Goal: Task Accomplishment & Management: Manage account settings

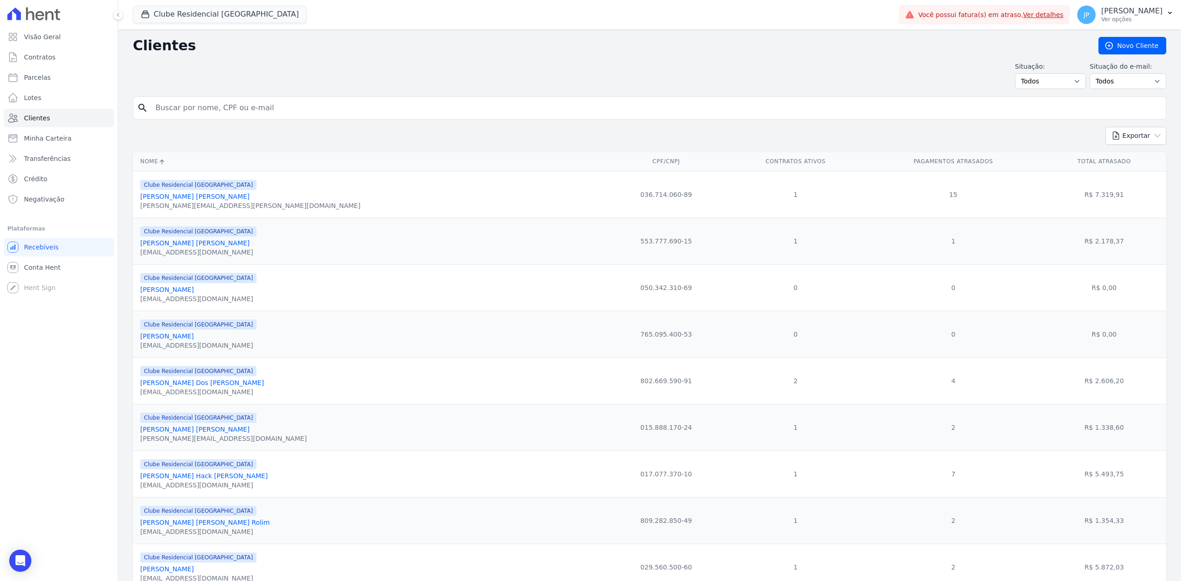
click at [251, 109] on input "search" at bounding box center [656, 108] width 1012 height 18
click at [280, 112] on input "[PERSON_NAME][" at bounding box center [656, 108] width 1012 height 18
type input "[PERSON_NAME]"
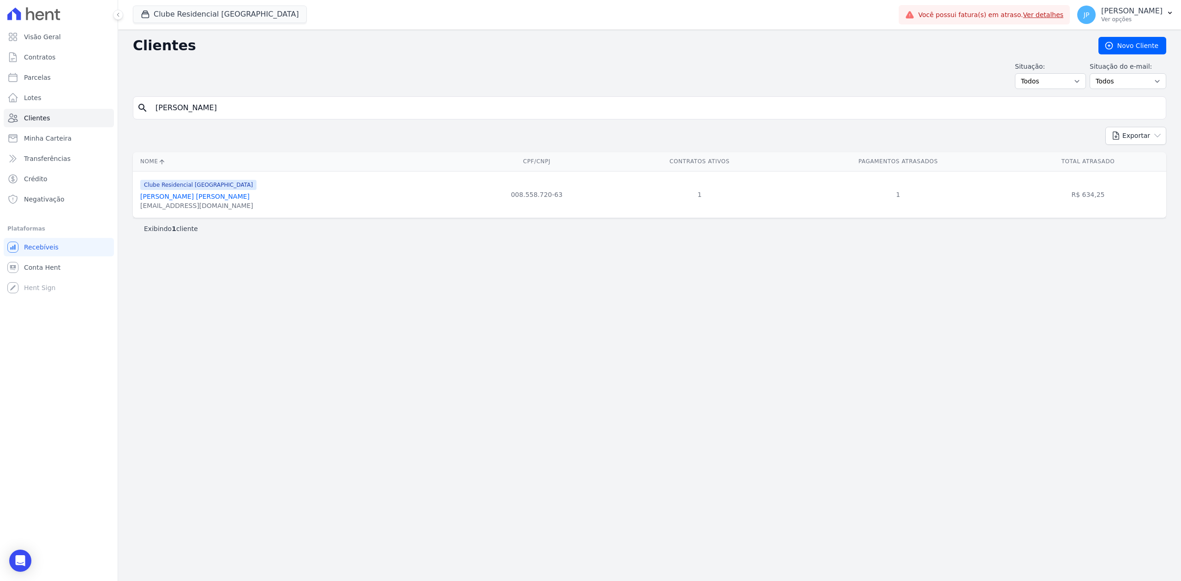
click at [172, 196] on link "[PERSON_NAME] [PERSON_NAME]" at bounding box center [194, 196] width 109 height 7
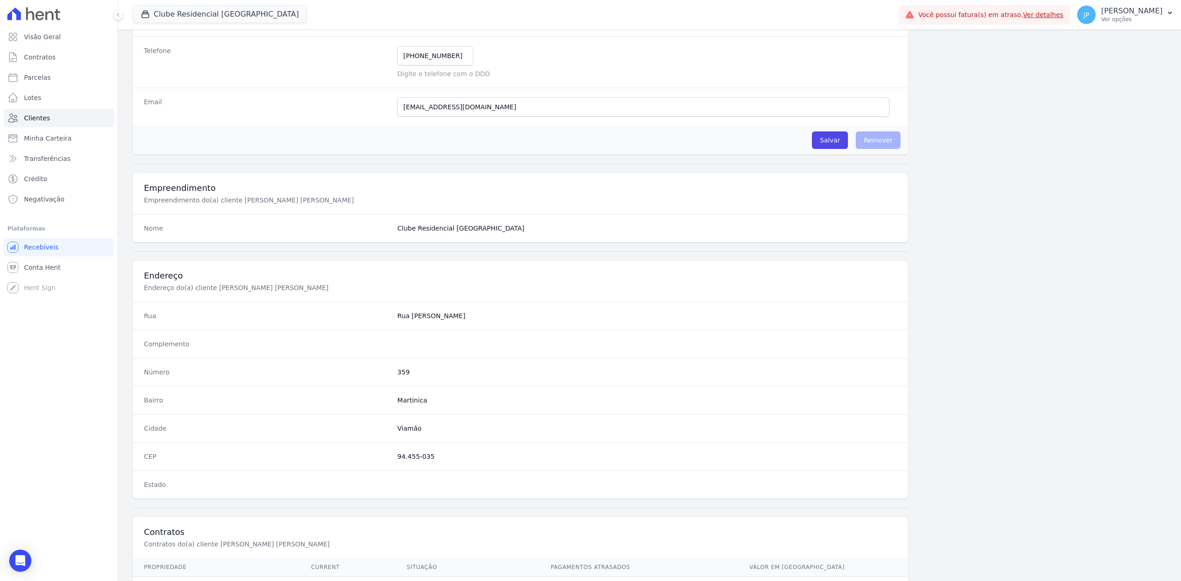
scroll to position [286, 0]
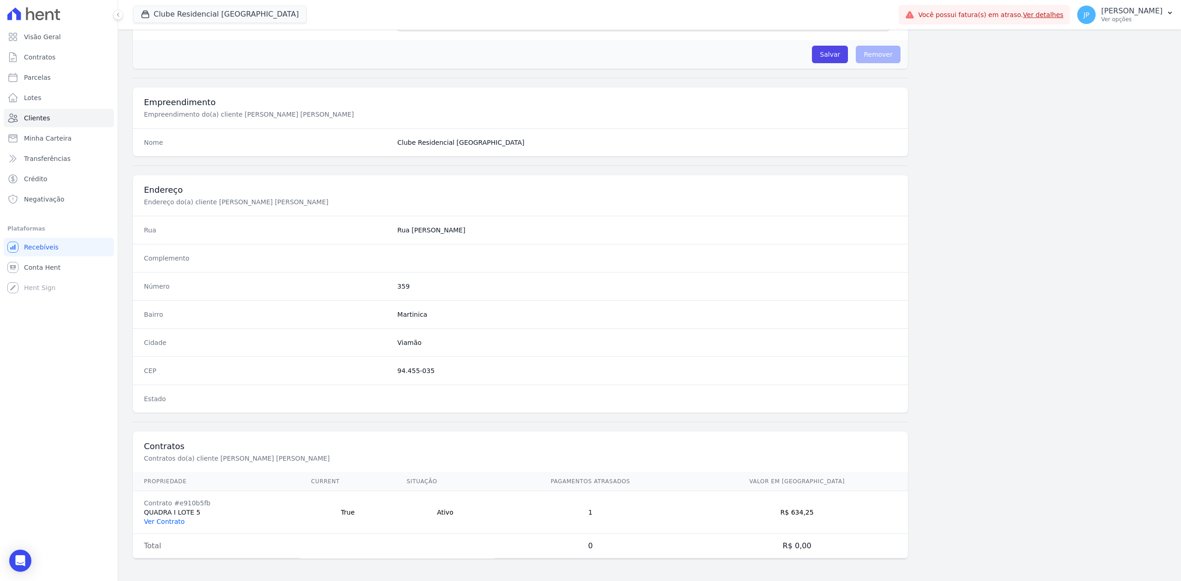
click at [168, 519] on link "Ver Contrato" at bounding box center [164, 521] width 41 height 7
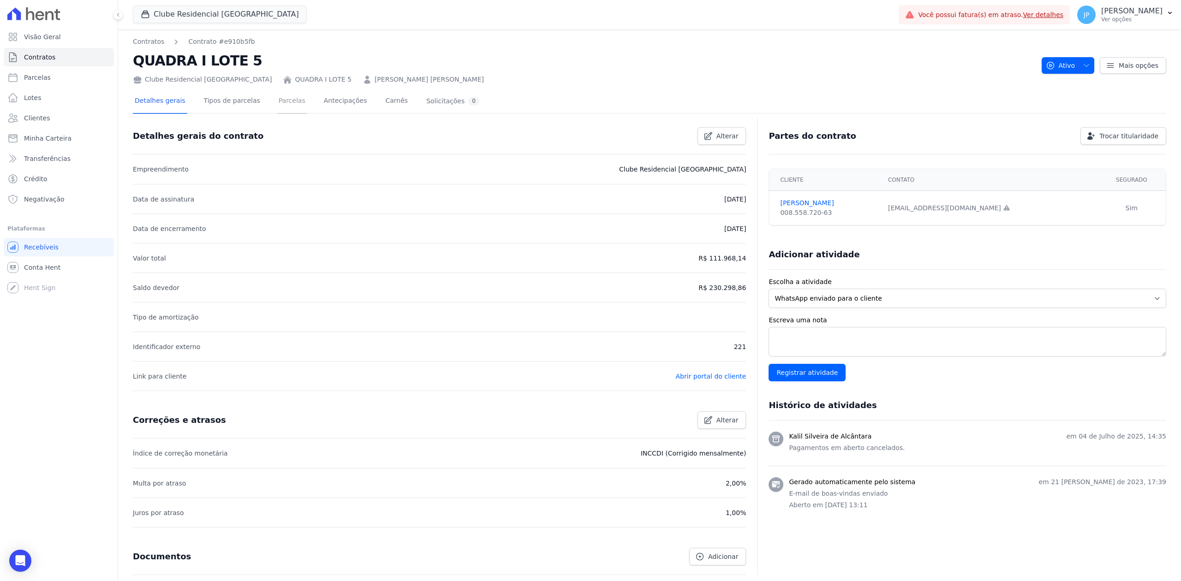
click at [277, 102] on link "Parcelas" at bounding box center [292, 101] width 30 height 24
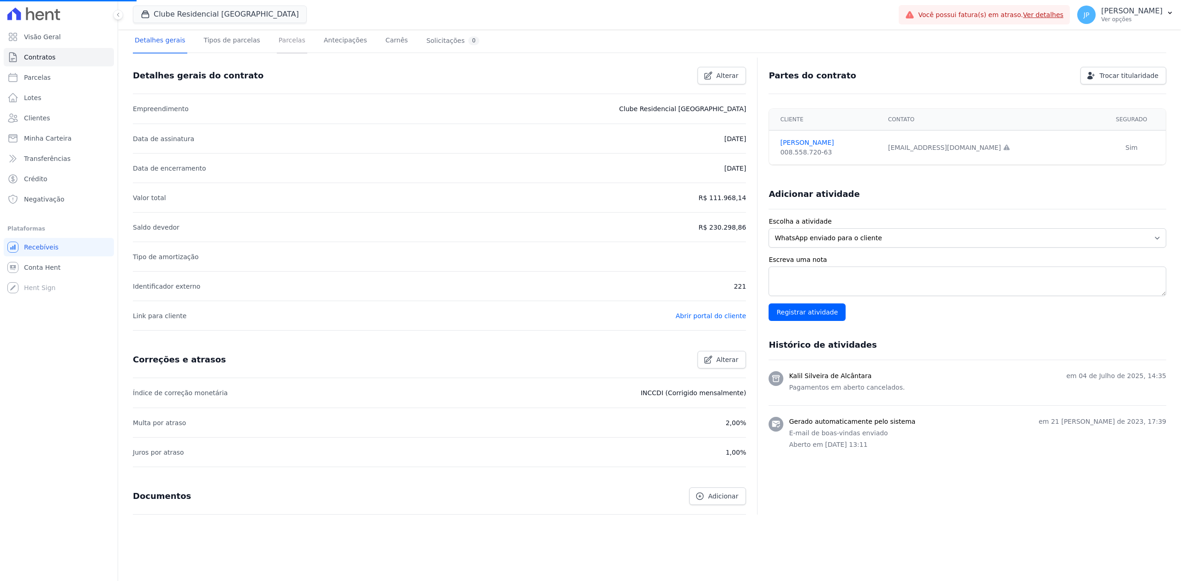
scroll to position [62, 0]
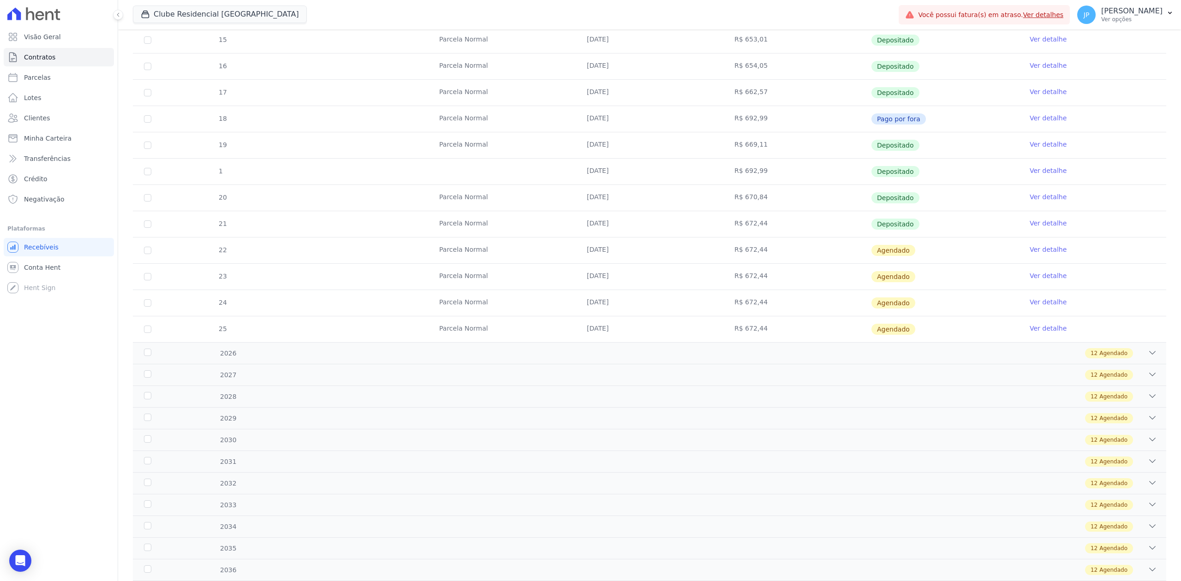
scroll to position [246, 0]
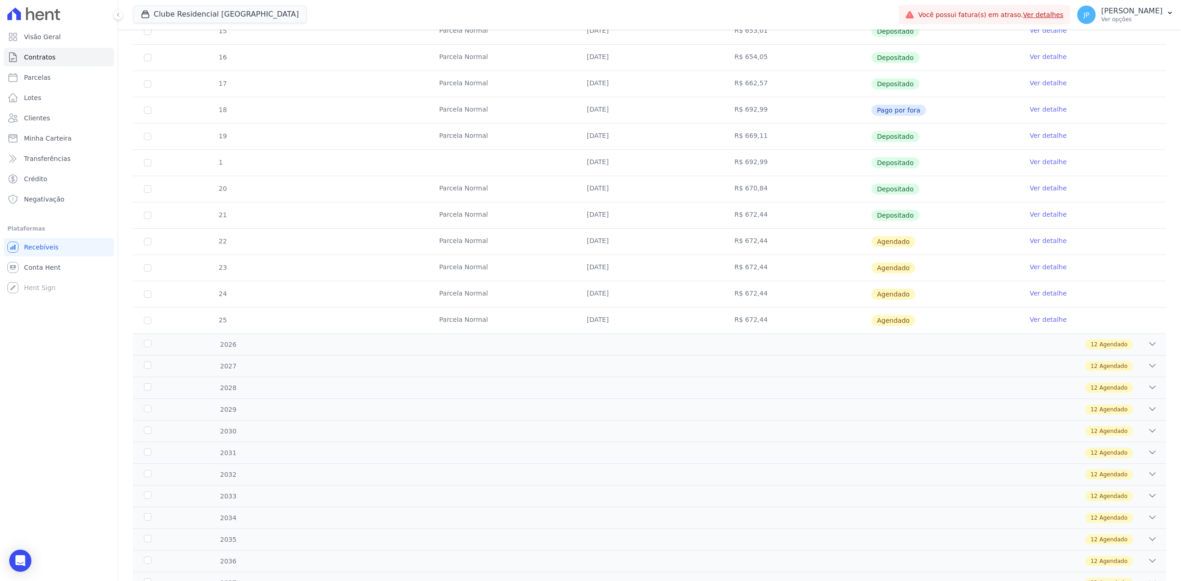
click at [1032, 215] on link "Ver detalhe" at bounding box center [1047, 214] width 37 height 9
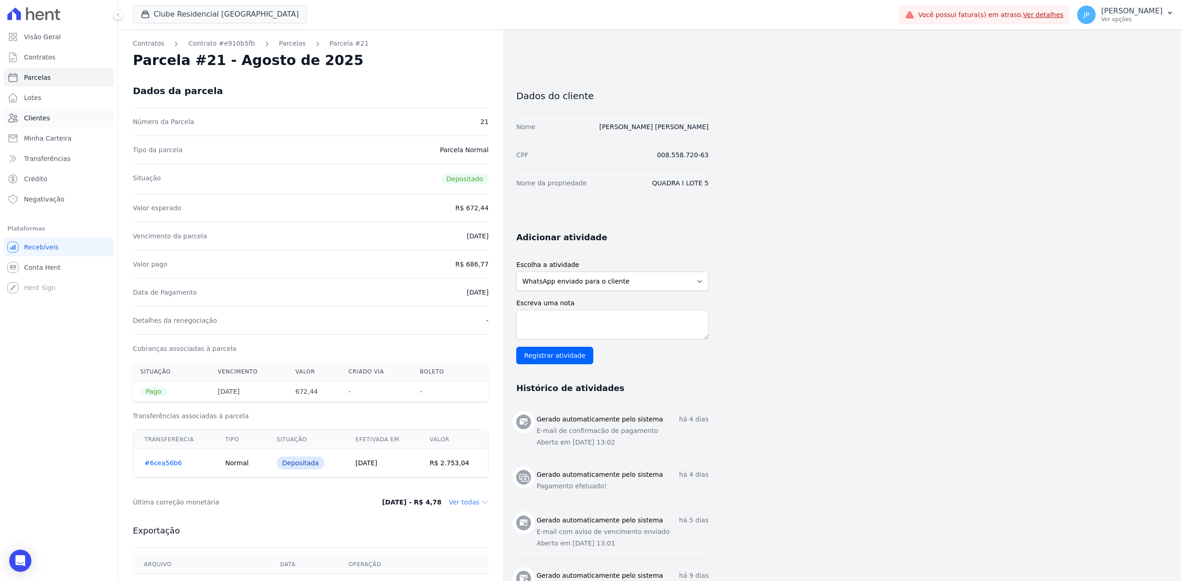
click at [45, 119] on span "Clientes" at bounding box center [37, 117] width 26 height 9
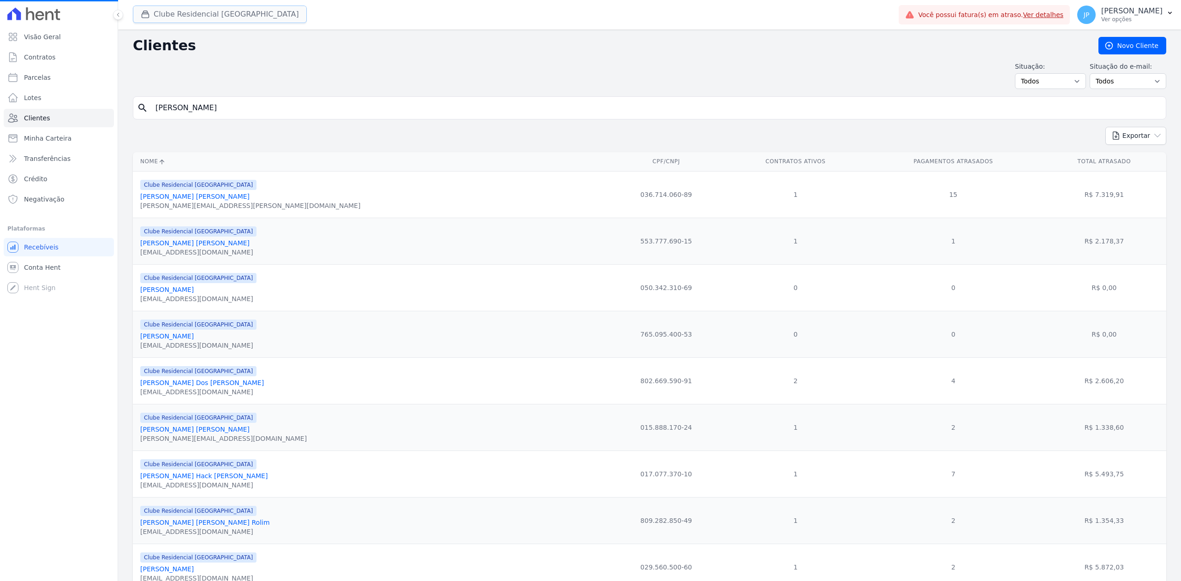
click at [150, 21] on button "Clube Residencial [GEOGRAPHIC_DATA]" at bounding box center [220, 15] width 174 height 18
click at [148, 24] on div "Clube Residencial [GEOGRAPHIC_DATA][PERSON_NAME] Incorporadora [GEOGRAPHIC_DATA…" at bounding box center [514, 15] width 762 height 30
click at [152, 17] on div "button" at bounding box center [147, 14] width 13 height 9
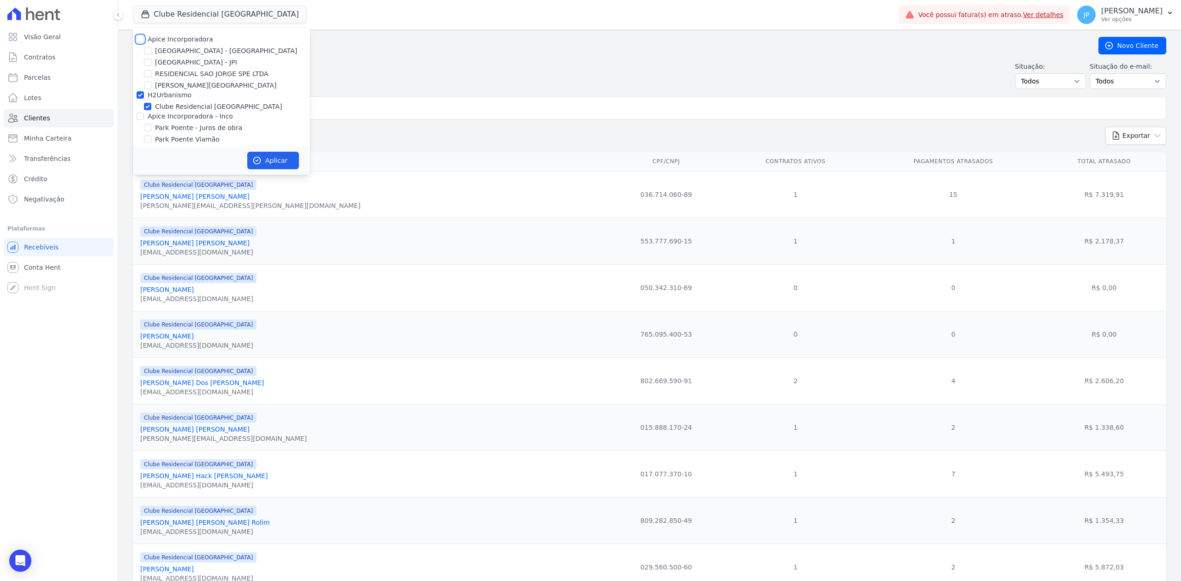
click at [139, 37] on input "Apice Incorporadora" at bounding box center [139, 39] width 7 height 7
checkbox input "true"
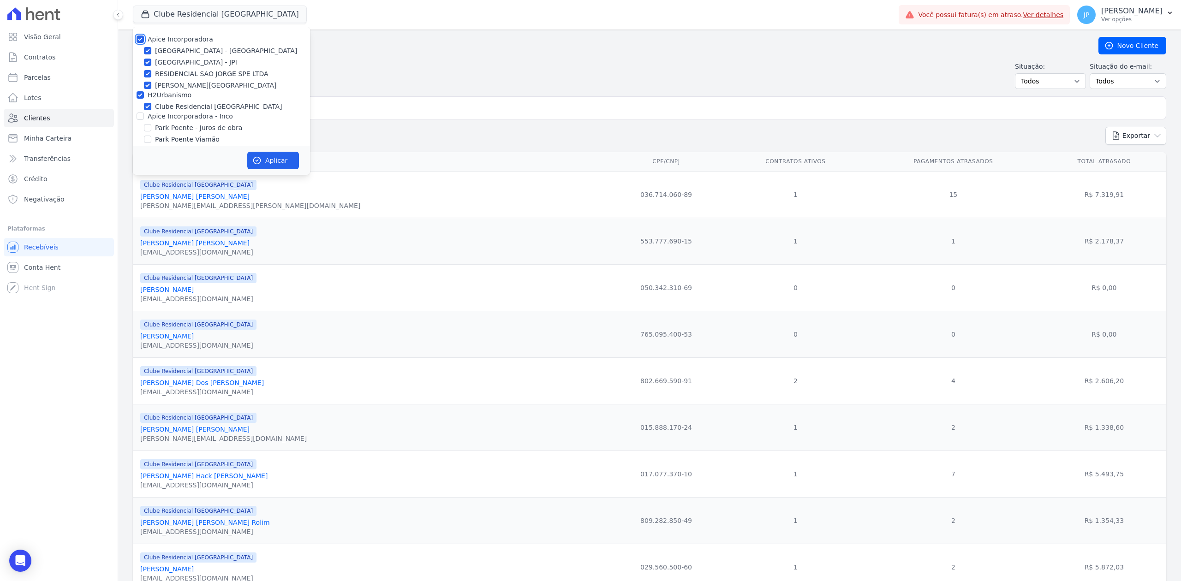
checkbox input "true"
click at [140, 117] on input "Apice Incorporadora - Inco" at bounding box center [139, 116] width 7 height 7
checkbox input "true"
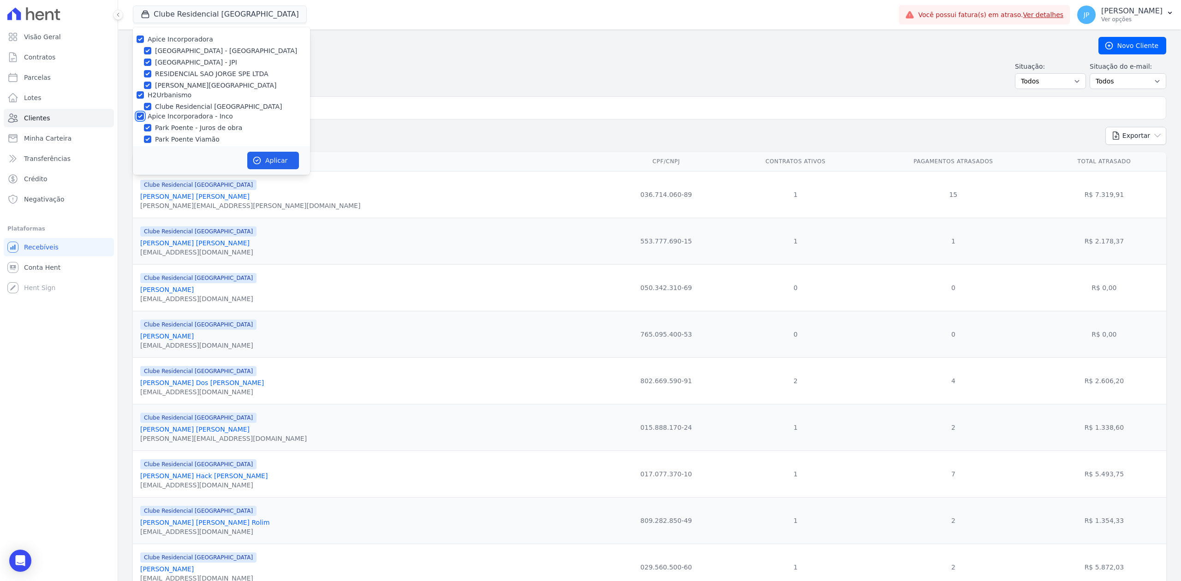
checkbox input "true"
click at [266, 155] on button "Aplicar" at bounding box center [273, 161] width 52 height 18
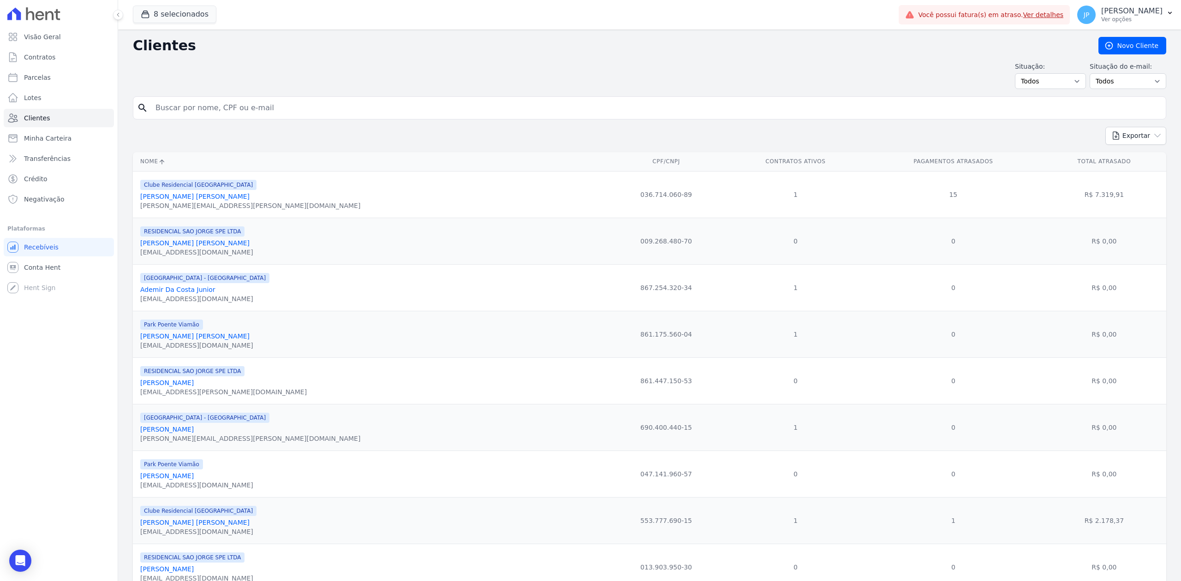
click at [351, 110] on input "search" at bounding box center [656, 108] width 1012 height 18
paste input "[PERSON_NAME]"
type input "[PERSON_NAME]"
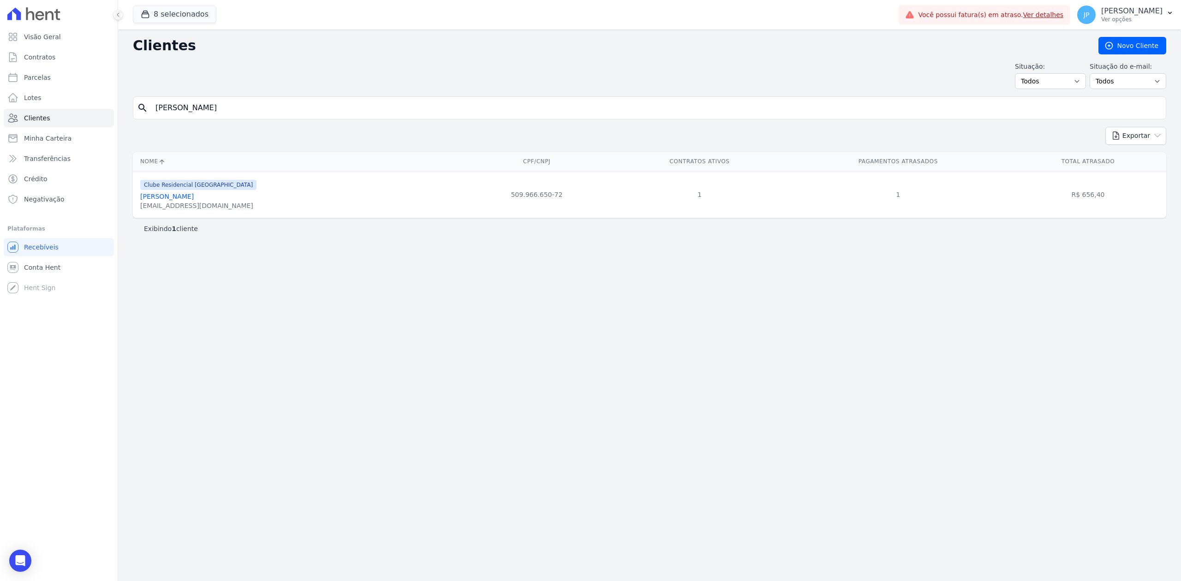
click at [179, 198] on link "[PERSON_NAME]" at bounding box center [166, 196] width 53 height 7
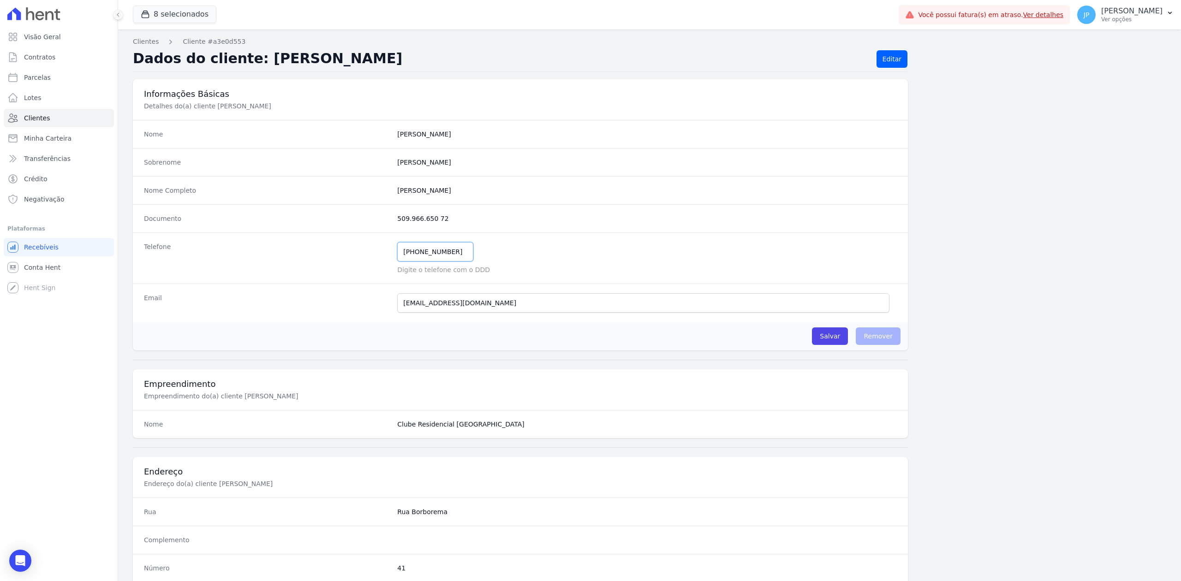
drag, startPoint x: 456, startPoint y: 251, endPoint x: 374, endPoint y: 251, distance: 81.2
click at [374, 251] on div "Telefone [PHONE_NUMBER] Mensagem de SMS ainda não enviada.. Mensagem de [PERSON…" at bounding box center [520, 257] width 775 height 51
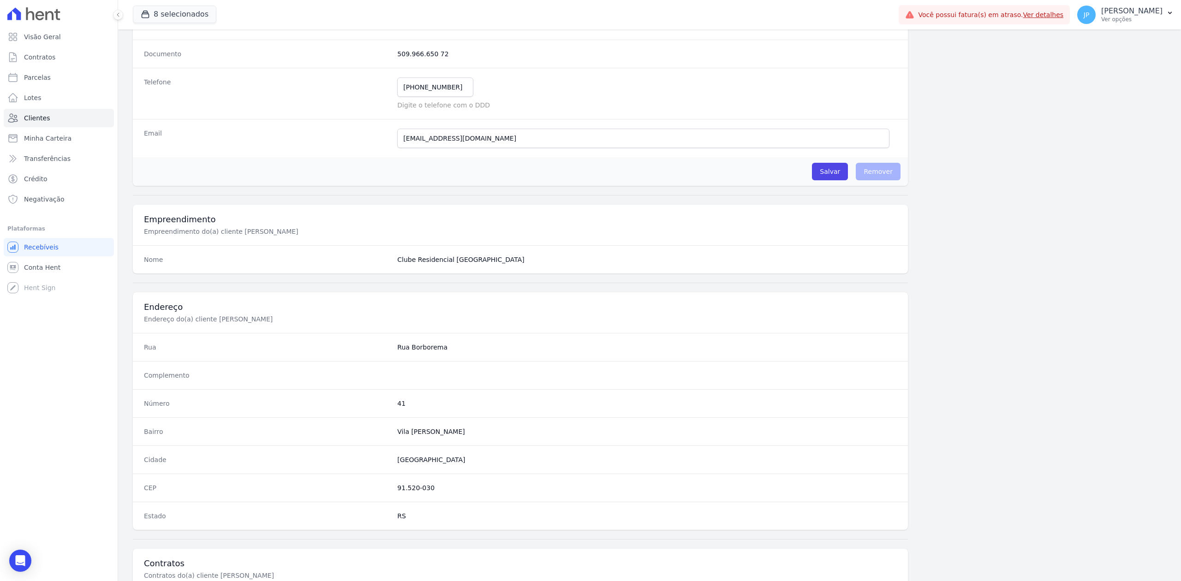
scroll to position [286, 0]
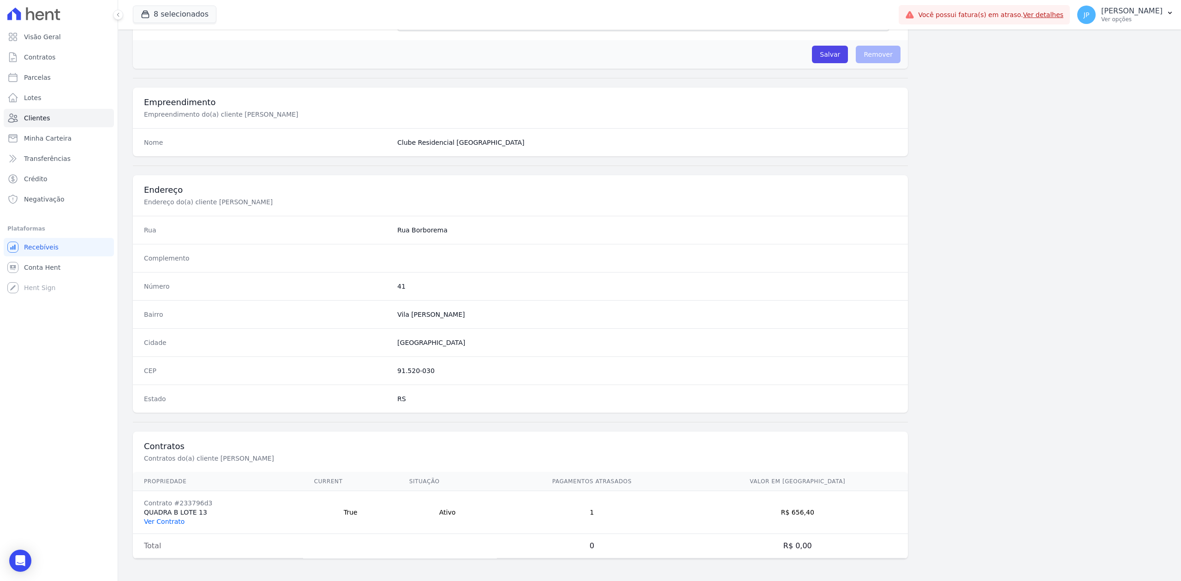
click at [175, 518] on link "Ver Contrato" at bounding box center [164, 521] width 41 height 7
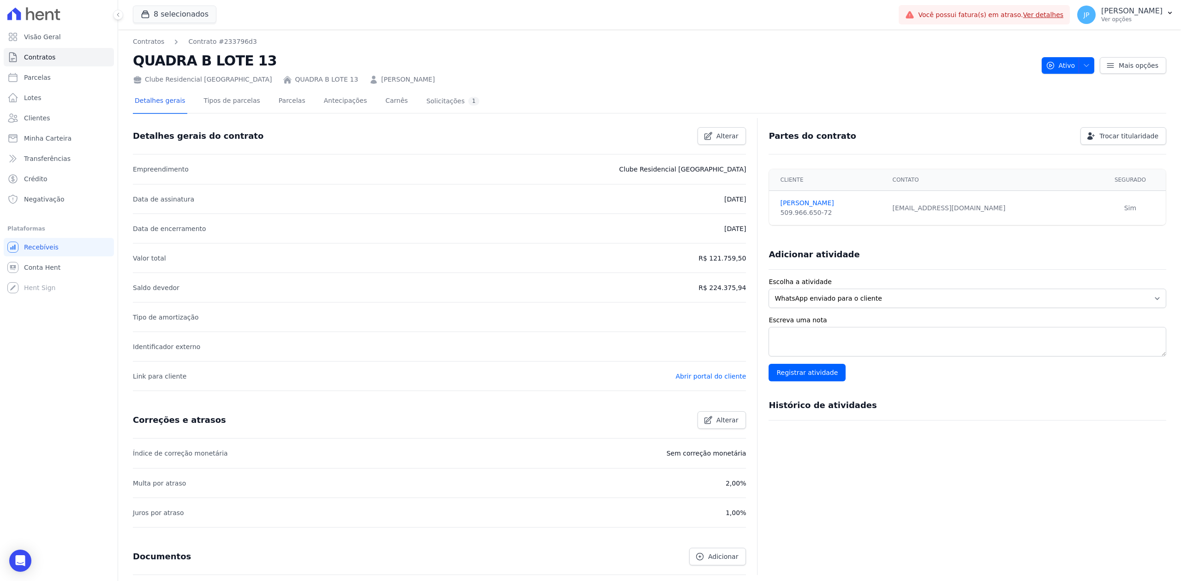
drag, startPoint x: 410, startPoint y: 78, endPoint x: 325, endPoint y: 78, distance: 85.3
click at [325, 78] on div "Clube Residencial [GEOGRAPHIC_DATA] QUADRA B LOTE 13 [PERSON_NAME]" at bounding box center [583, 77] width 901 height 13
copy link "[PERSON_NAME]"
click at [58, 112] on link "Clientes" at bounding box center [59, 118] width 110 height 18
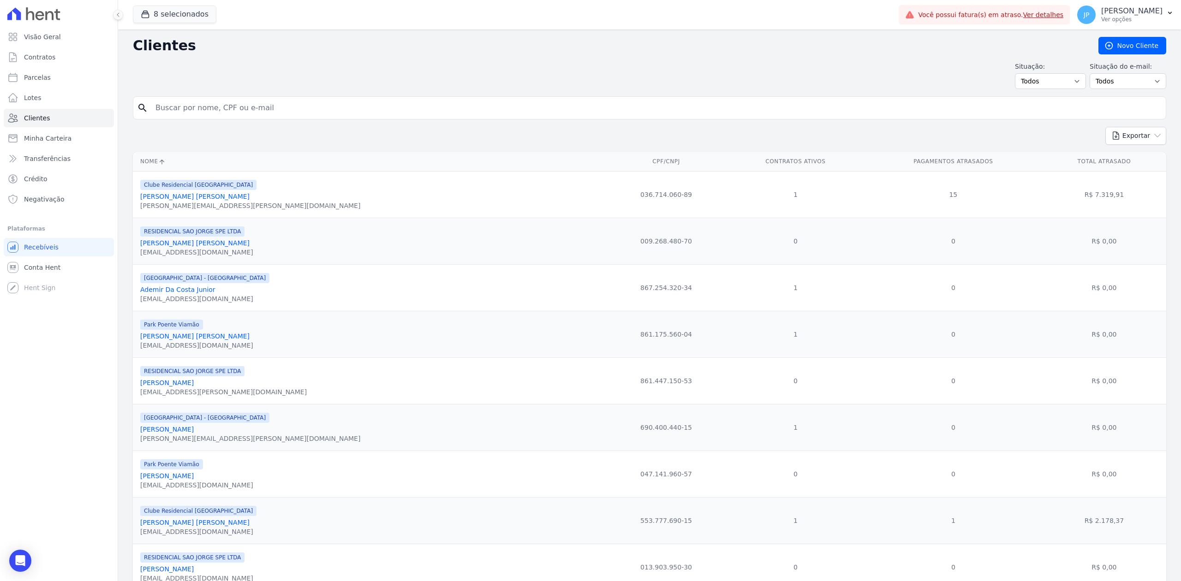
click at [261, 113] on input "search" at bounding box center [656, 108] width 1012 height 18
paste input "[PERSON_NAME]"
type input "[PERSON_NAME]"
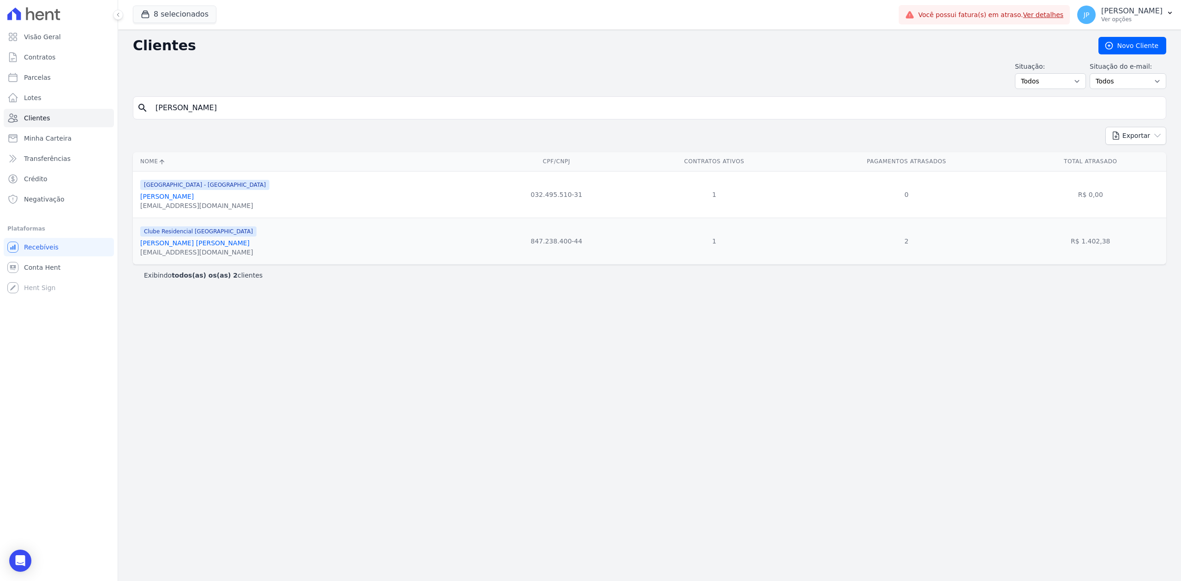
click at [185, 198] on link "[PERSON_NAME]" at bounding box center [166, 196] width 53 height 7
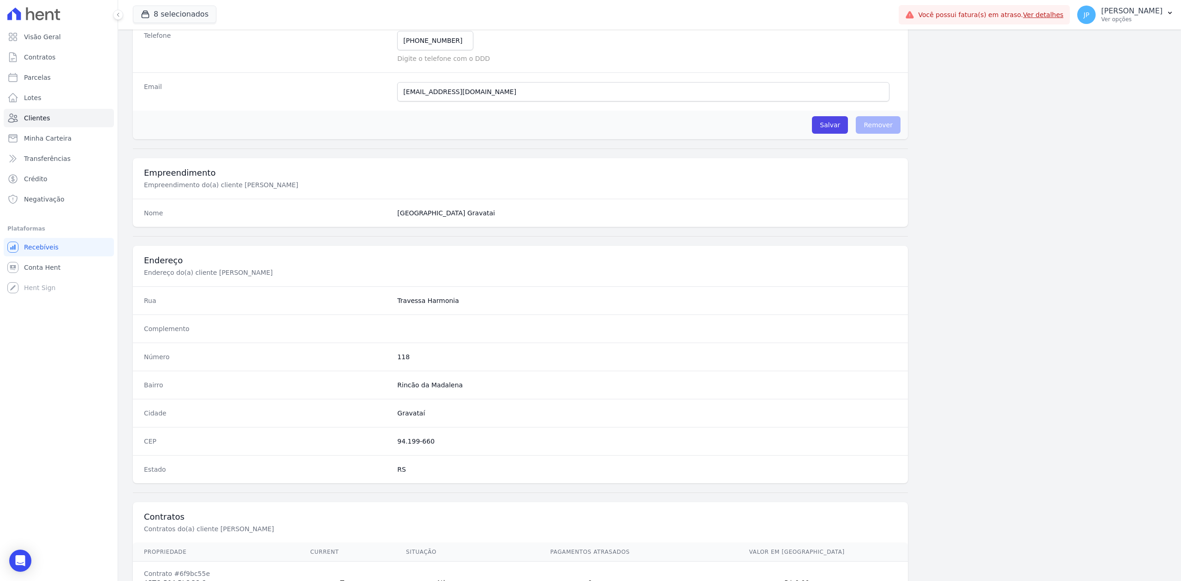
scroll to position [286, 0]
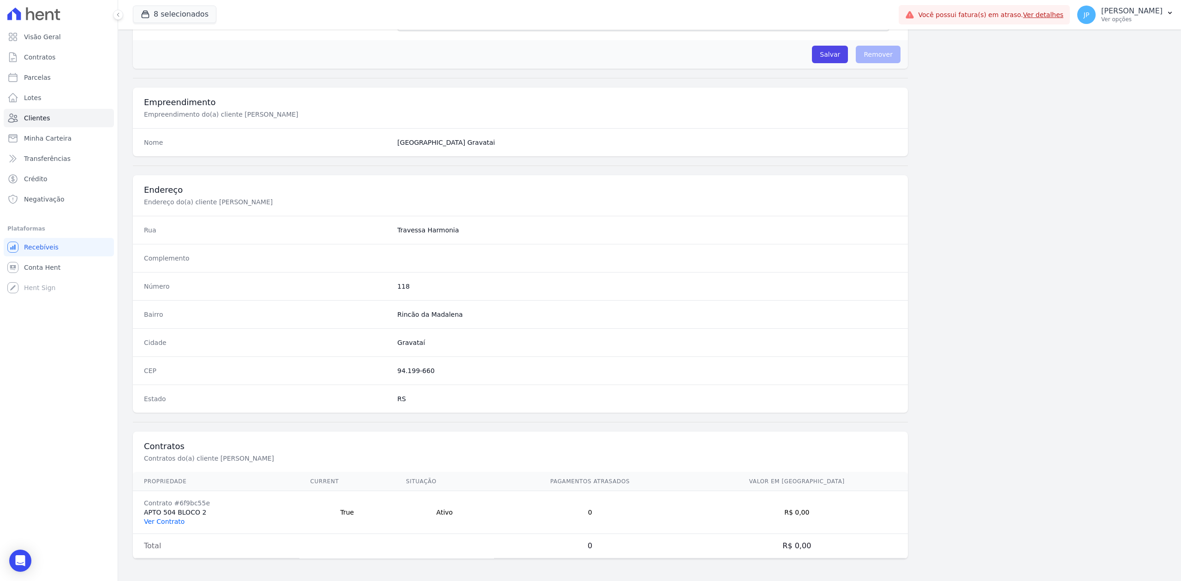
click at [160, 522] on link "Ver Contrato" at bounding box center [164, 521] width 41 height 7
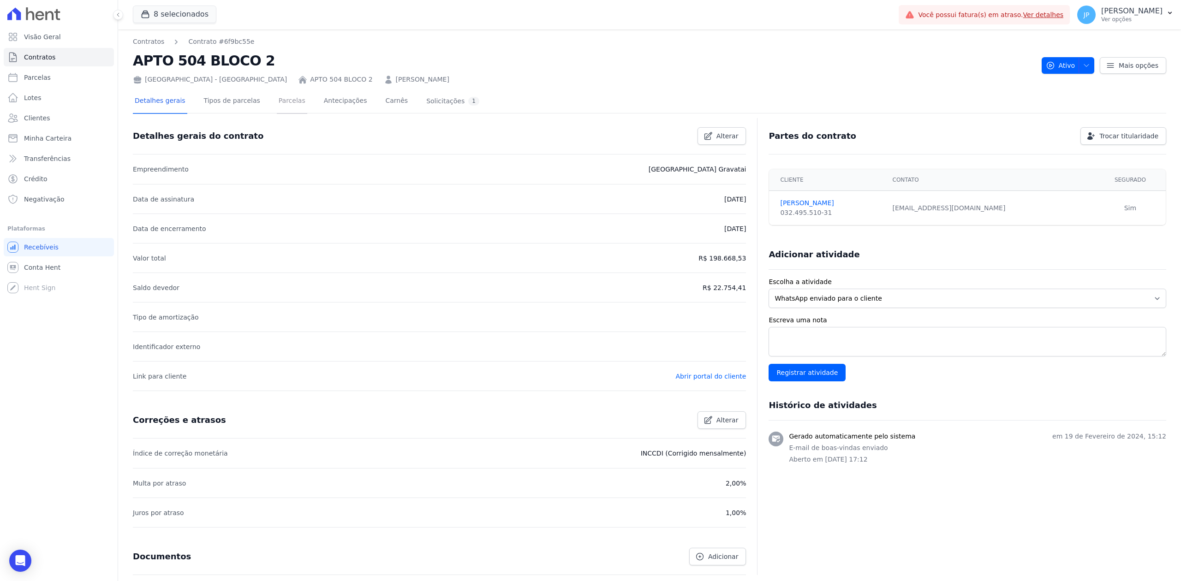
click at [277, 103] on link "Parcelas" at bounding box center [292, 101] width 30 height 24
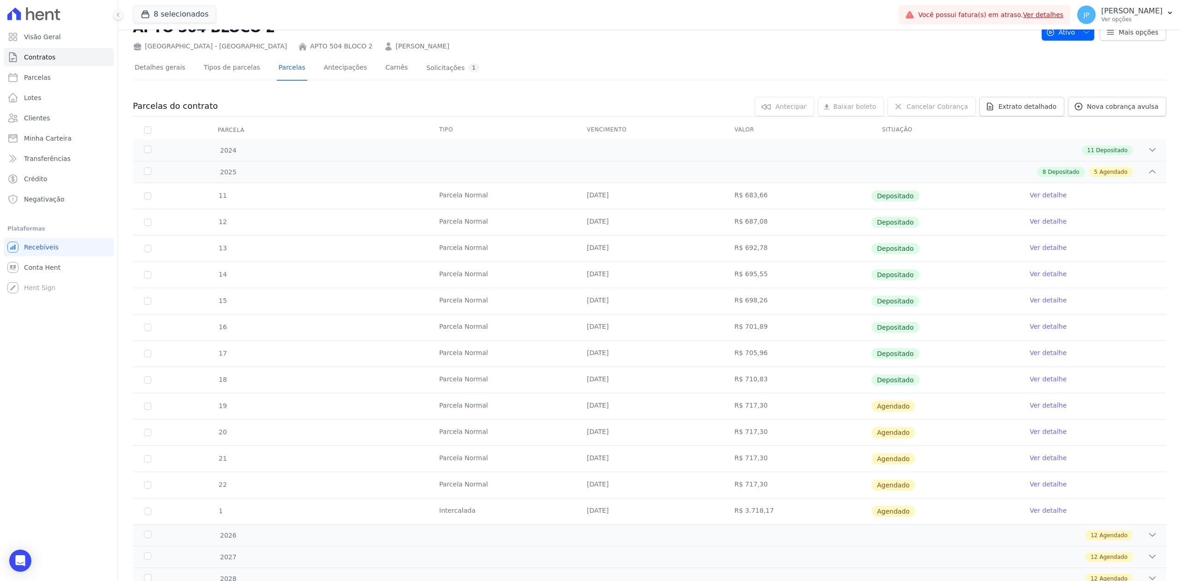
scroll to position [61, 0]
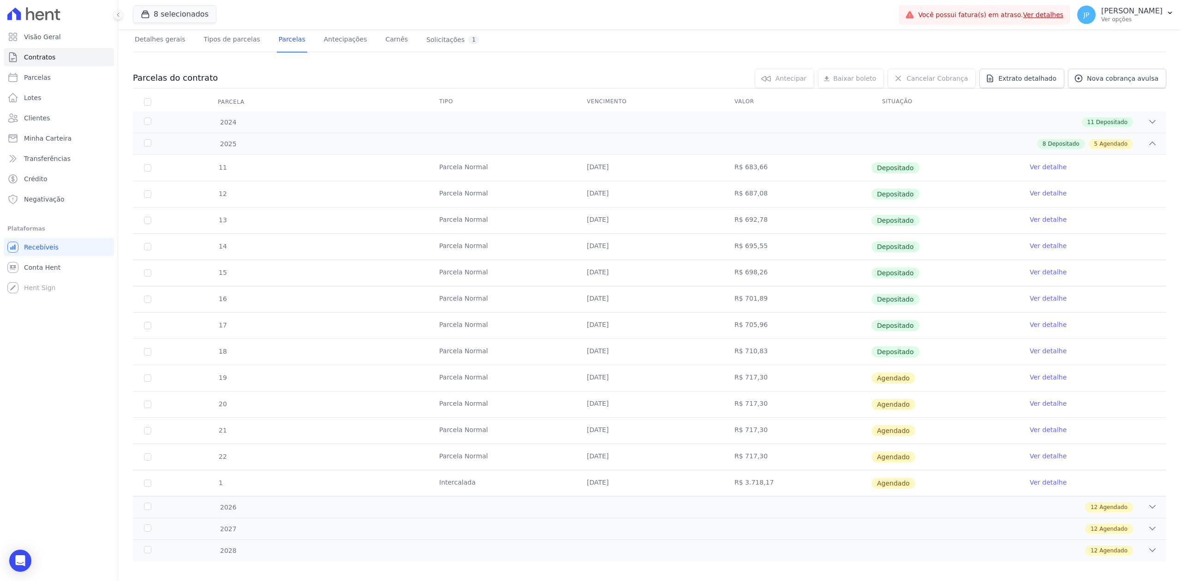
drag, startPoint x: 1147, startPoint y: 124, endPoint x: 1094, endPoint y: 137, distance: 54.6
click at [1146, 124] on div "2024 11 Depositado" at bounding box center [649, 122] width 1033 height 21
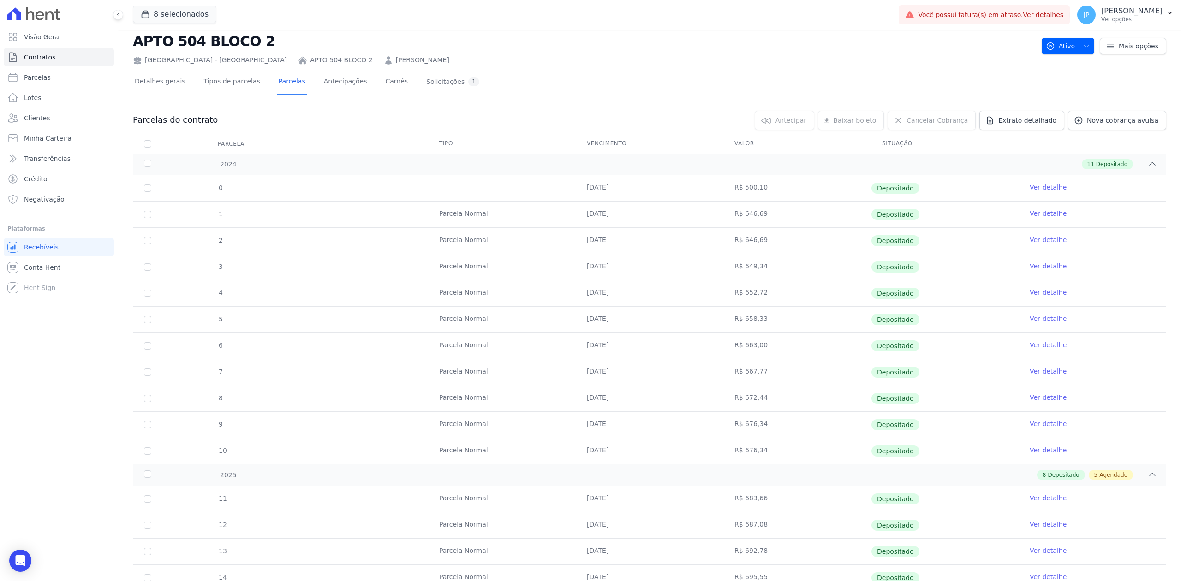
scroll to position [0, 0]
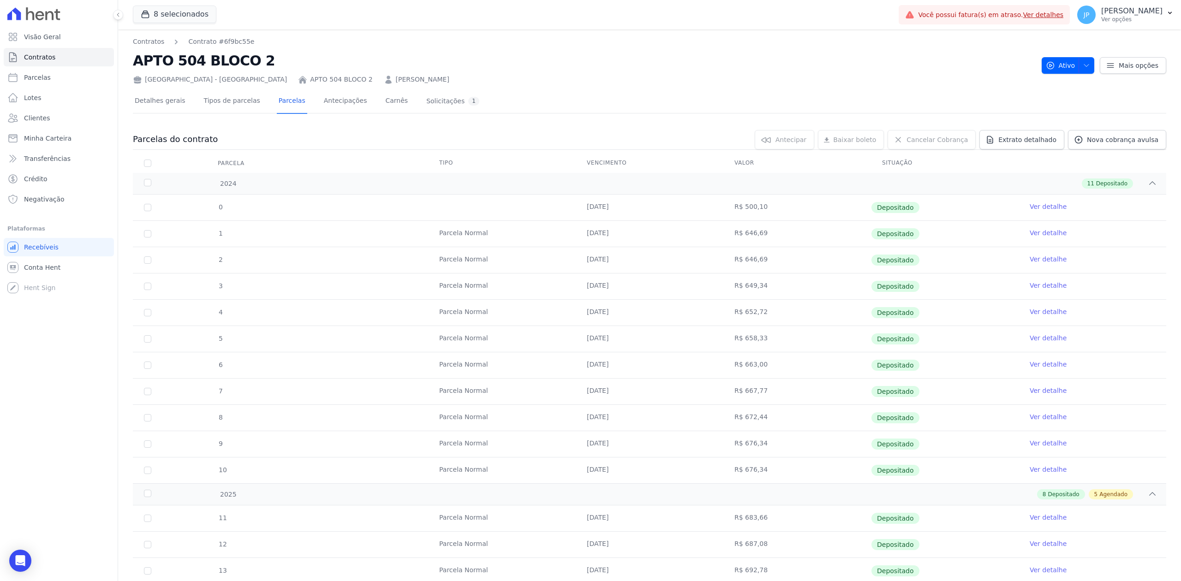
click at [396, 76] on link "[PERSON_NAME]" at bounding box center [422, 80] width 53 height 10
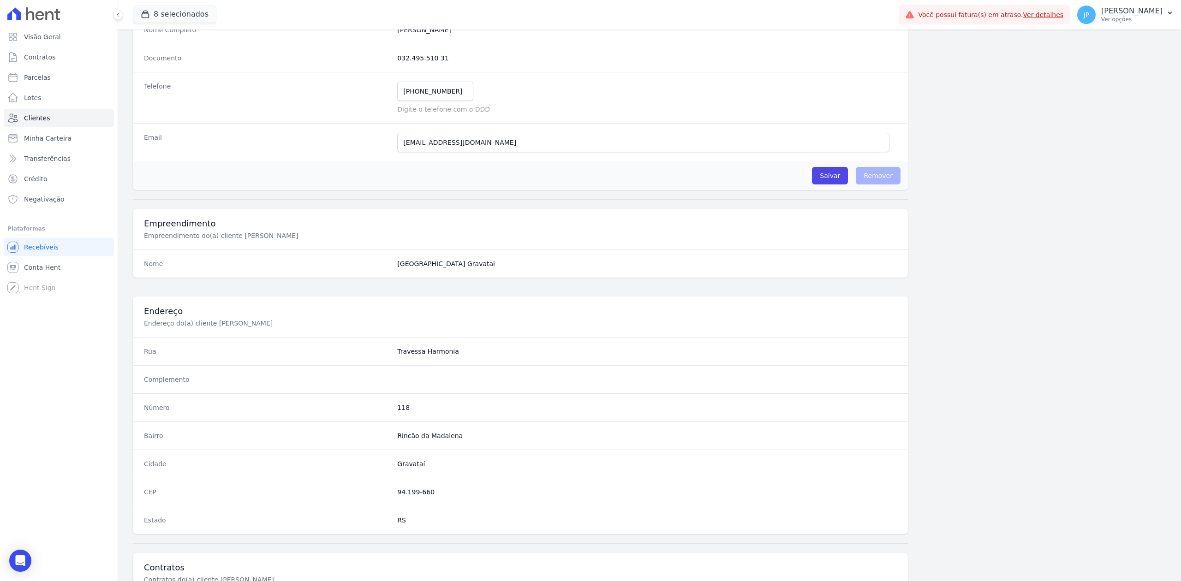
scroll to position [286, 0]
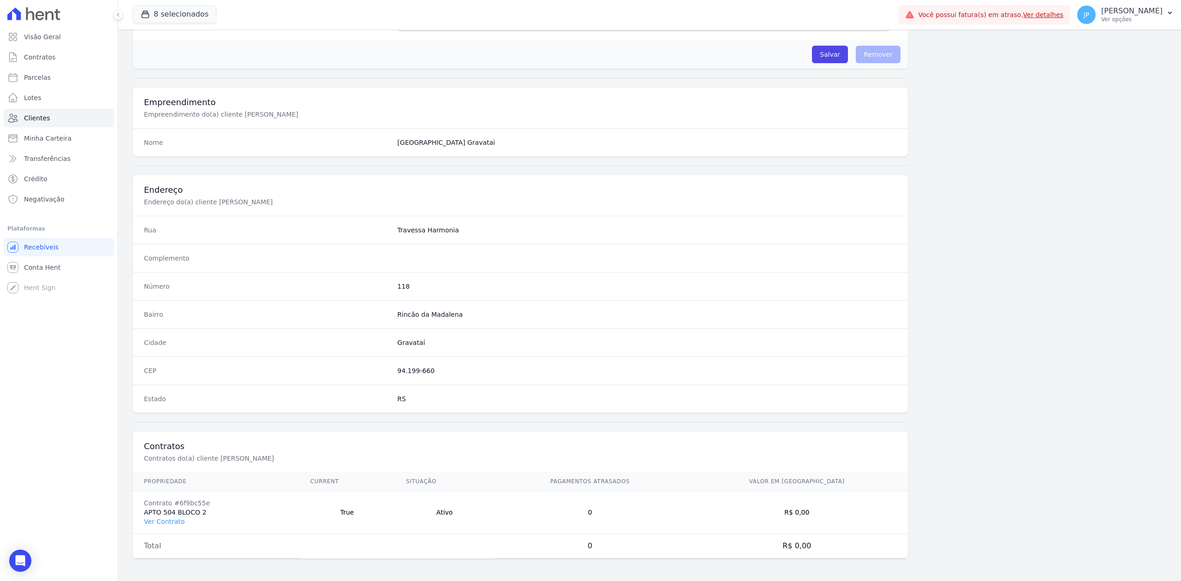
drag, startPoint x: 141, startPoint y: 497, endPoint x: 240, endPoint y: 518, distance: 101.5
click at [237, 517] on td "Contrato #6f9bc55e APTO 504 BLOCO 2 Ver Contrato" at bounding box center [216, 512] width 166 height 43
click at [256, 525] on td "Contrato #6f9bc55e APTO 504 BLOCO 2 Ver Contrato" at bounding box center [216, 512] width 166 height 43
click at [893, 166] on div at bounding box center [520, 166] width 775 height 0
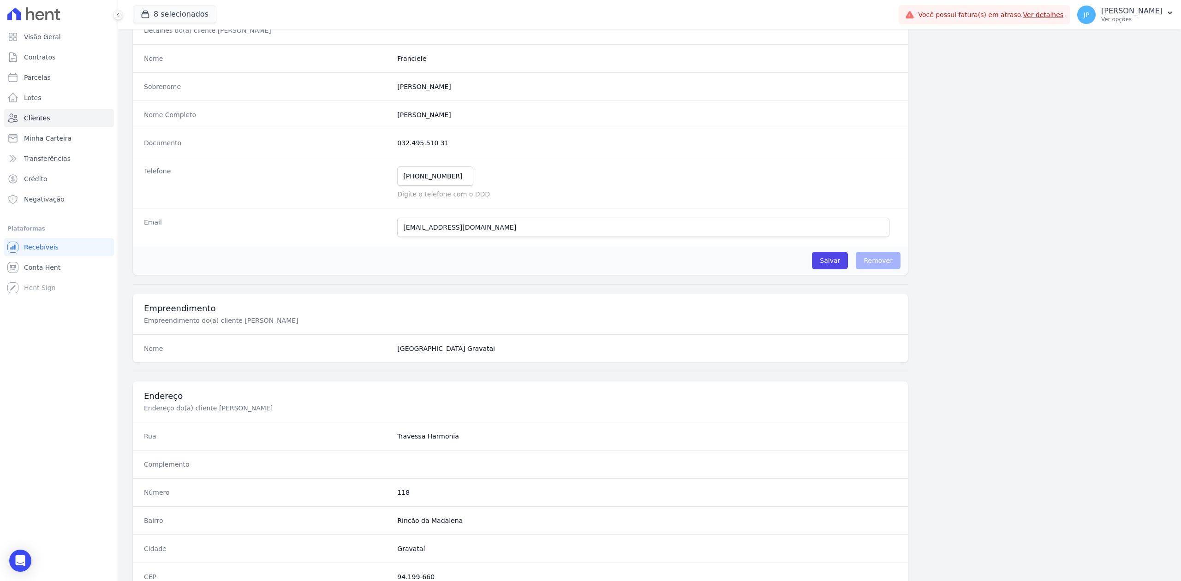
scroll to position [0, 0]
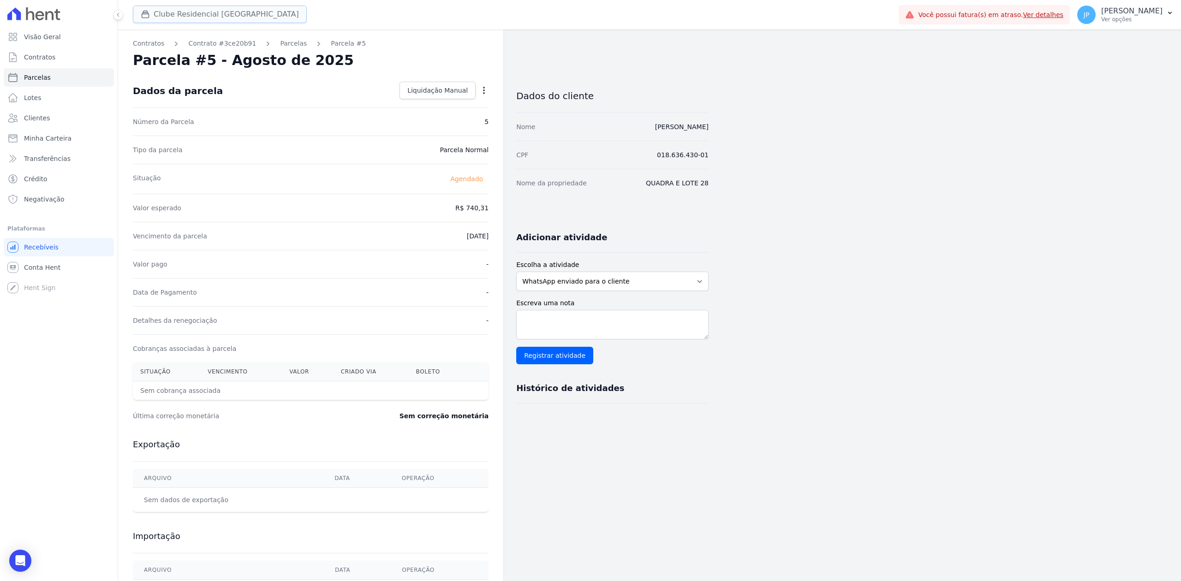
click at [163, 13] on button "Clube Residencial [GEOGRAPHIC_DATA]" at bounding box center [220, 15] width 174 height 18
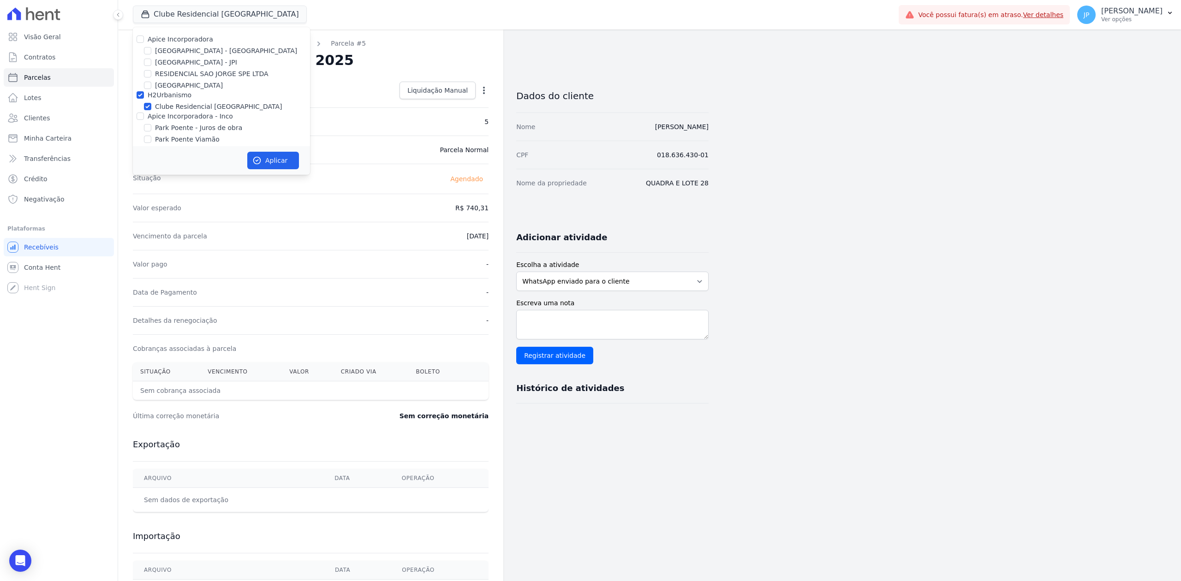
click at [139, 35] on div at bounding box center [139, 39] width 7 height 9
click at [146, 142] on input "Park Poente Viamão" at bounding box center [147, 139] width 7 height 7
checkbox input "false"
click at [146, 128] on input "Park Poente - Juros de obra" at bounding box center [147, 127] width 7 height 7
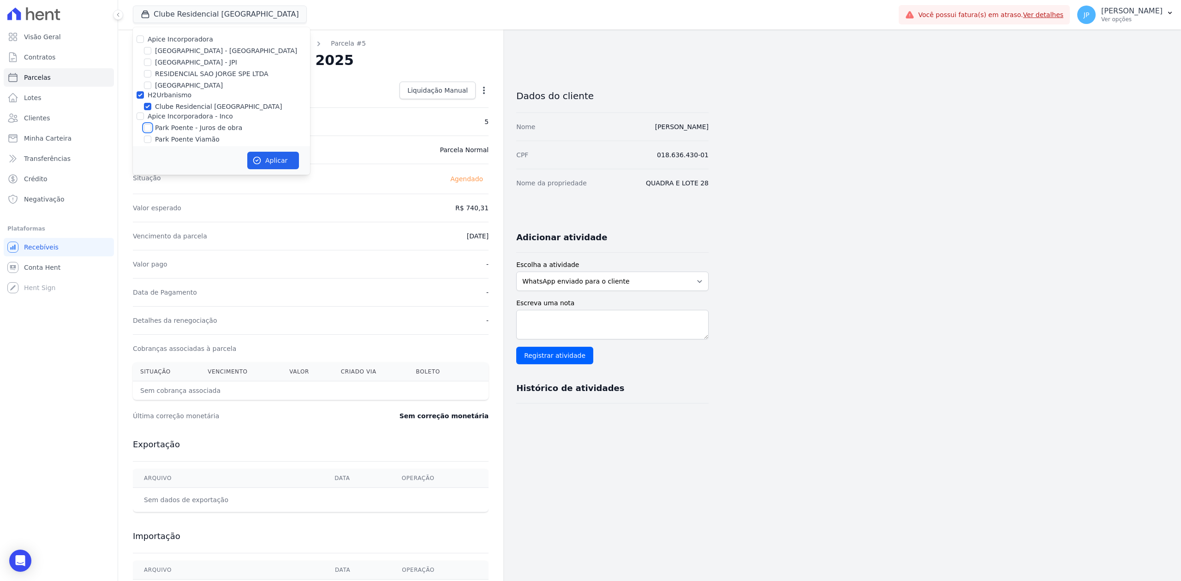
checkbox input "true"
click at [251, 159] on button "Aplicar" at bounding box center [273, 161] width 52 height 18
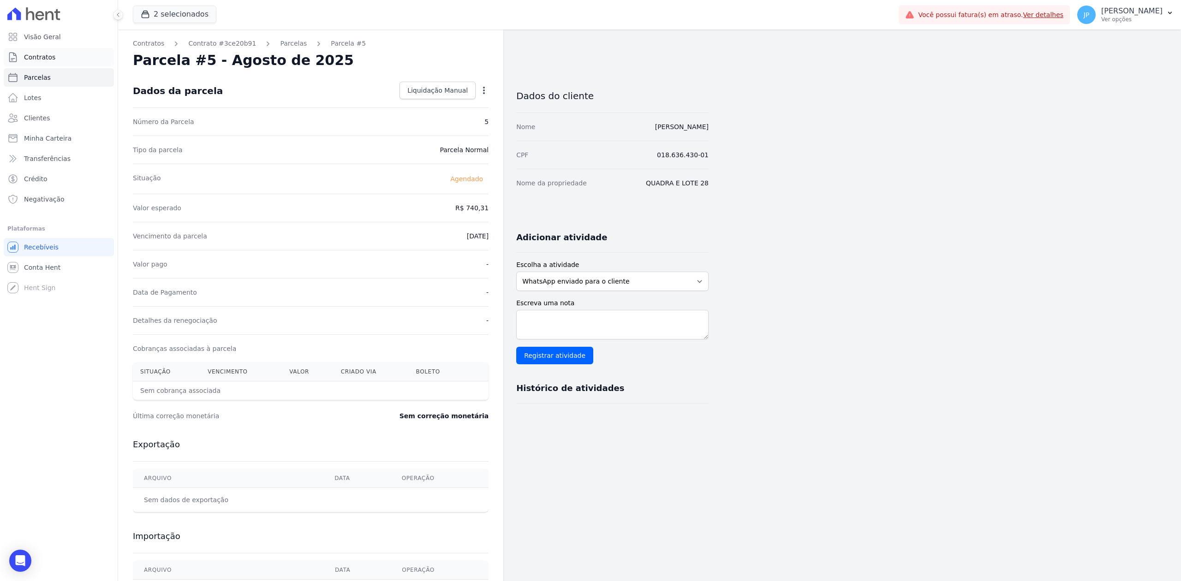
click at [50, 61] on span "Contratos" at bounding box center [39, 57] width 31 height 9
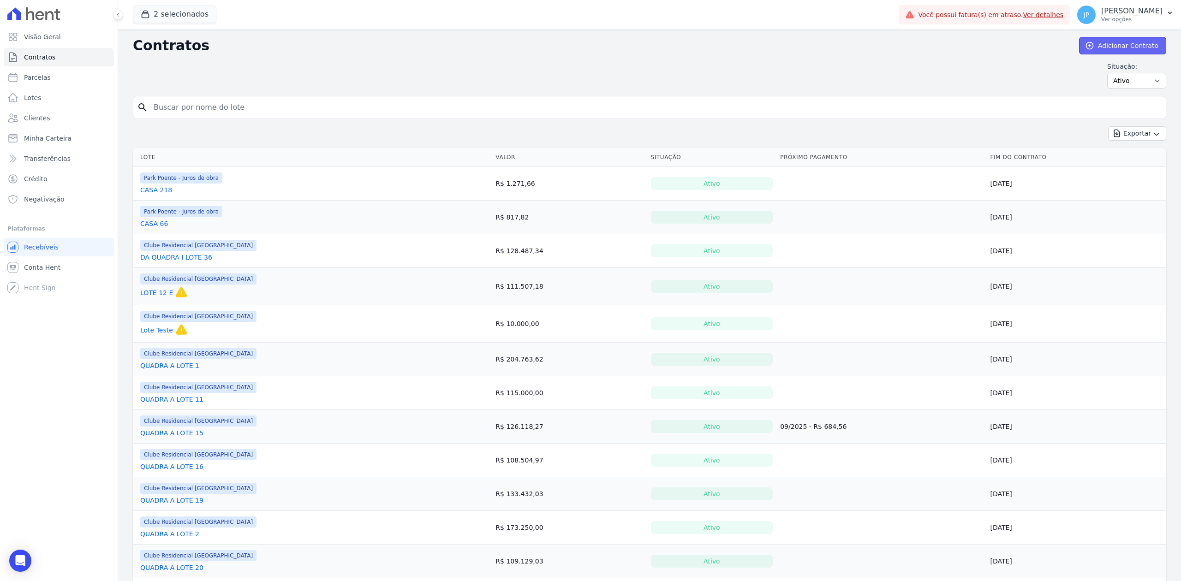
click at [588, 49] on link "Adicionar Contrato" at bounding box center [1122, 46] width 87 height 18
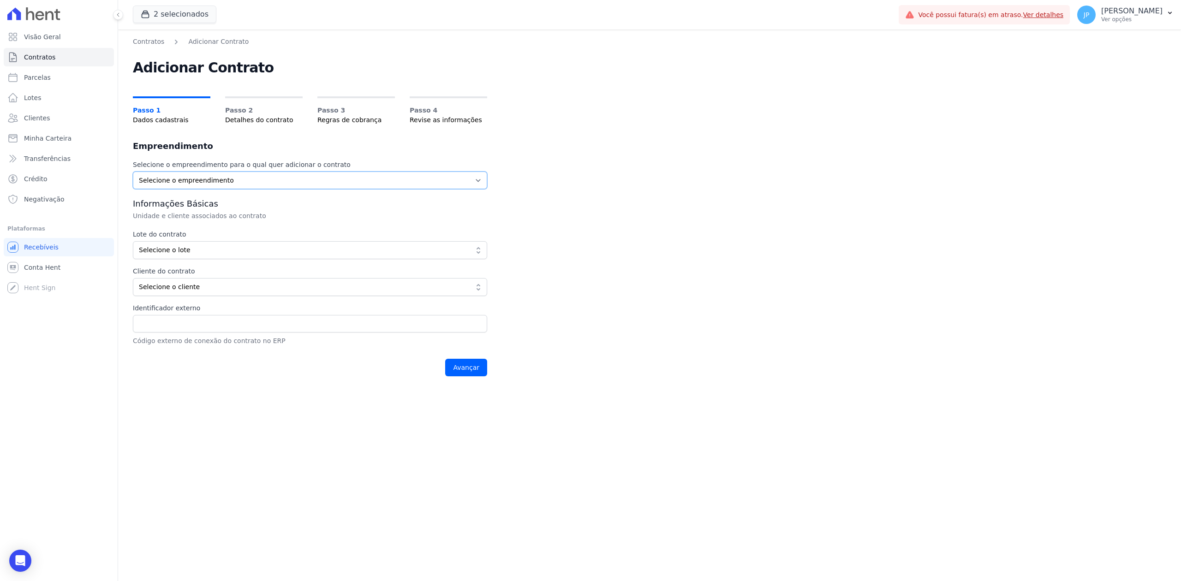
click at [198, 178] on select "Selecione o empreendimento Clube Residencial Saint Louis Park Poente - Juros de…" at bounding box center [310, 181] width 354 height 18
click at [52, 107] on ul "Visão Geral Contratos Parcelas Lotes Clientes Minha Carteira Transferências Cré…" at bounding box center [59, 118] width 110 height 181
click at [54, 111] on link "Clientes" at bounding box center [59, 118] width 110 height 18
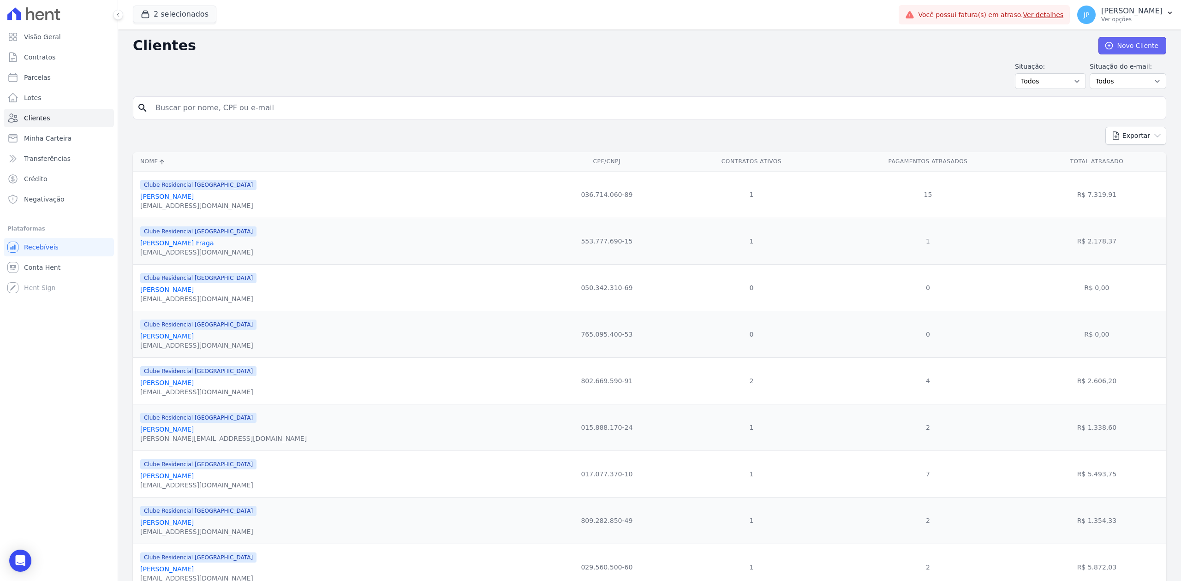
click at [588, 50] on link "Novo Cliente" at bounding box center [1132, 46] width 68 height 18
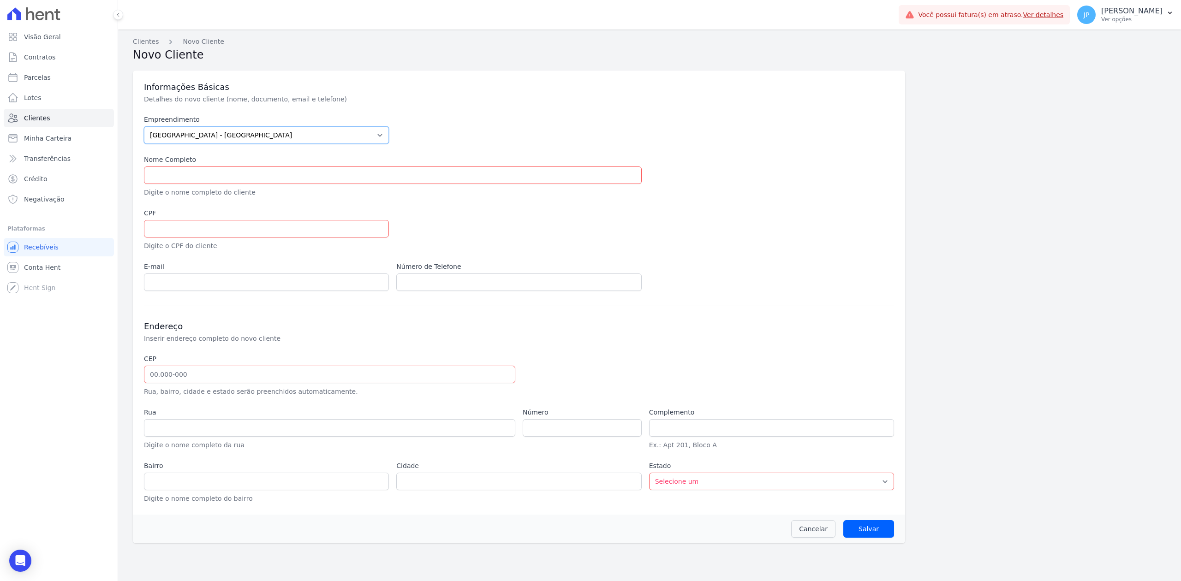
click at [279, 139] on select "Arty Park - Gravatai Arty Park - JPI Clube Residencial Saint Louis Park Poente …" at bounding box center [266, 135] width 245 height 18
select select "a809cdca-e68c-4b96-ac7a-7f2da9de2f46"
click at [144, 126] on select "Arty Park - Gravatai Arty Park - JPI Clube Residencial Saint Louis Park Poente …" at bounding box center [266, 135] width 245 height 18
click at [227, 178] on input "text" at bounding box center [393, 175] width 498 height 18
click at [53, 113] on link "Clientes" at bounding box center [59, 118] width 110 height 18
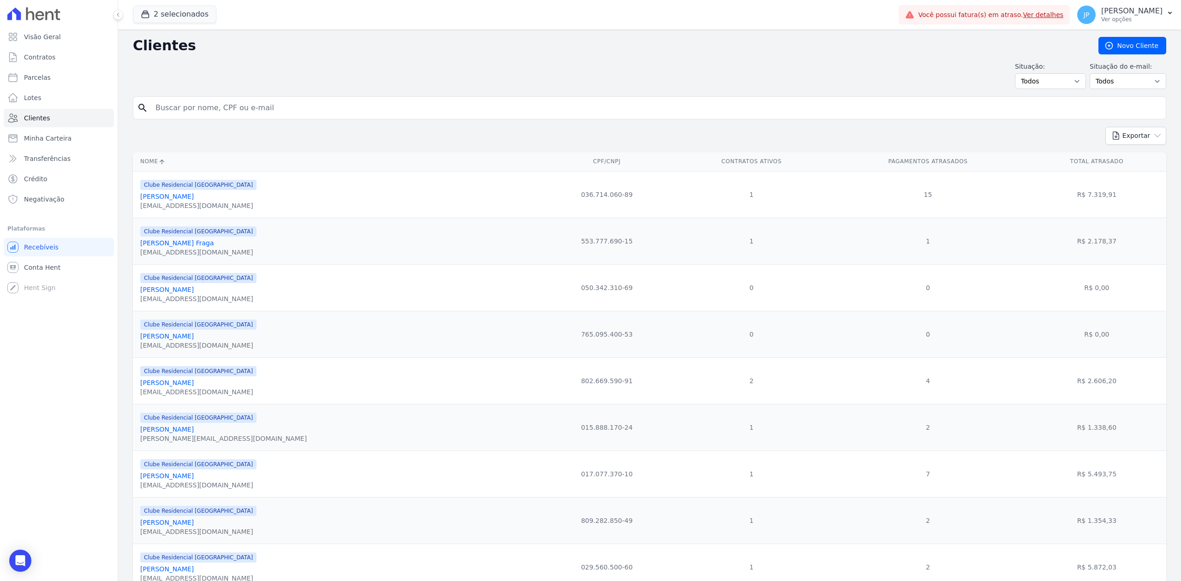
click at [305, 107] on input "search" at bounding box center [656, 108] width 1012 height 18
click at [152, 10] on div "button" at bounding box center [147, 14] width 13 height 9
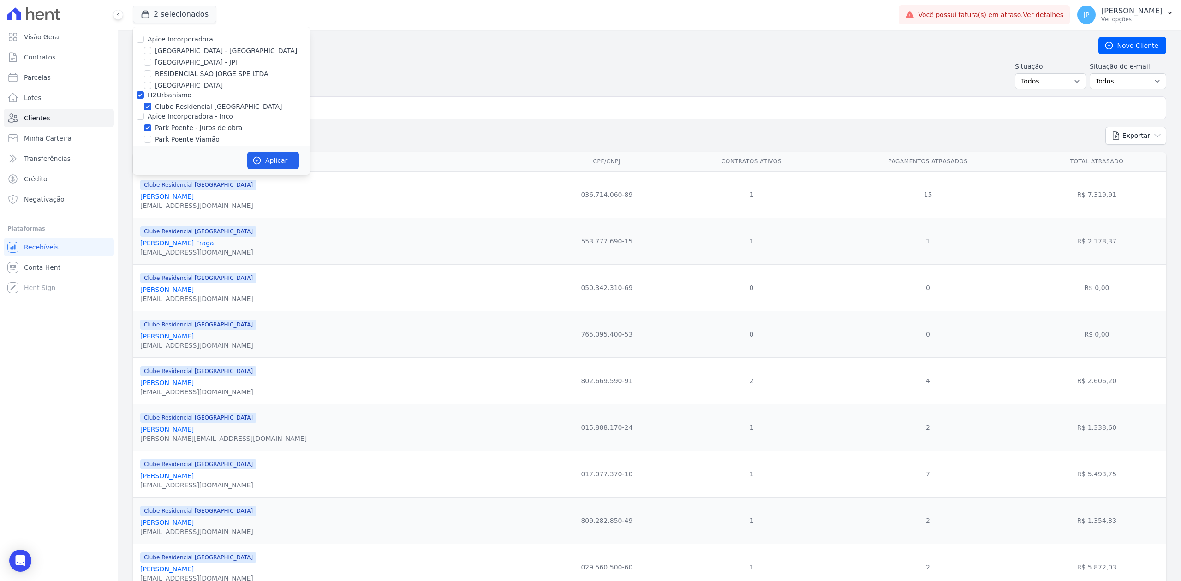
click at [397, 82] on div "Situação: Todos Adimplentes Inadimplentes Situação do e-mail: Todos Confirmado …" at bounding box center [649, 75] width 1033 height 27
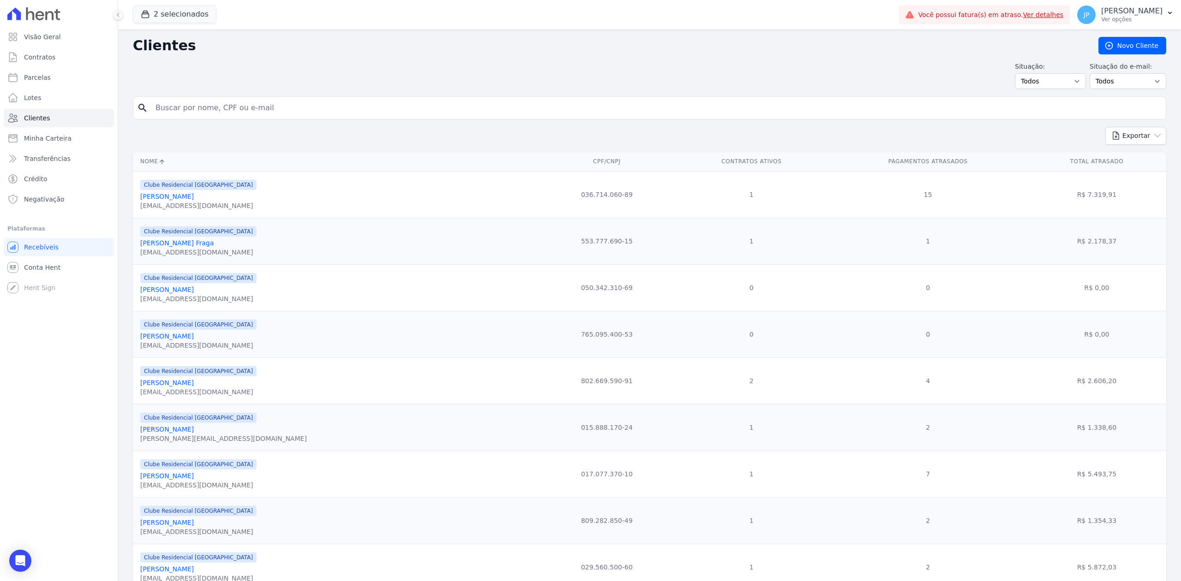
click at [410, 110] on input "search" at bounding box center [656, 108] width 1012 height 18
click at [368, 52] on h2 "Clientes" at bounding box center [608, 45] width 950 height 17
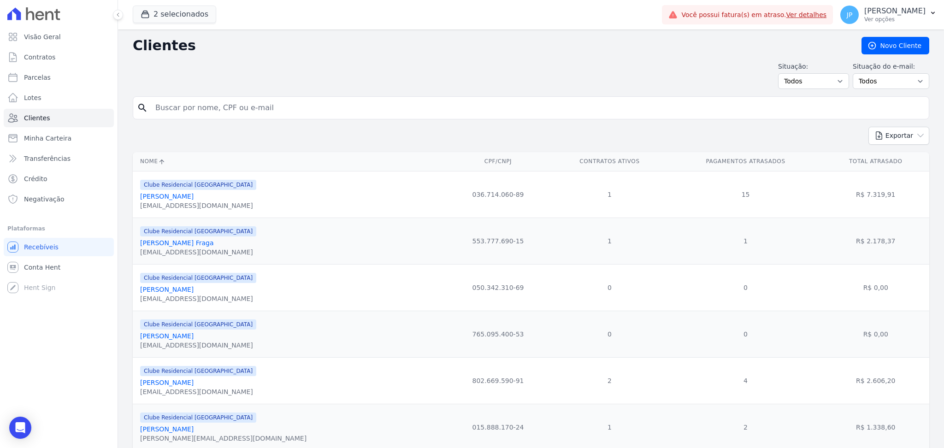
click at [308, 77] on div "Situação: Todos Adimplentes Inadimplentes Situação do e-mail: Todos Confirmado …" at bounding box center [531, 75] width 797 height 27
click at [372, 37] on h2 "Clientes" at bounding box center [490, 45] width 714 height 17
